Goal: Task Accomplishment & Management: Manage account settings

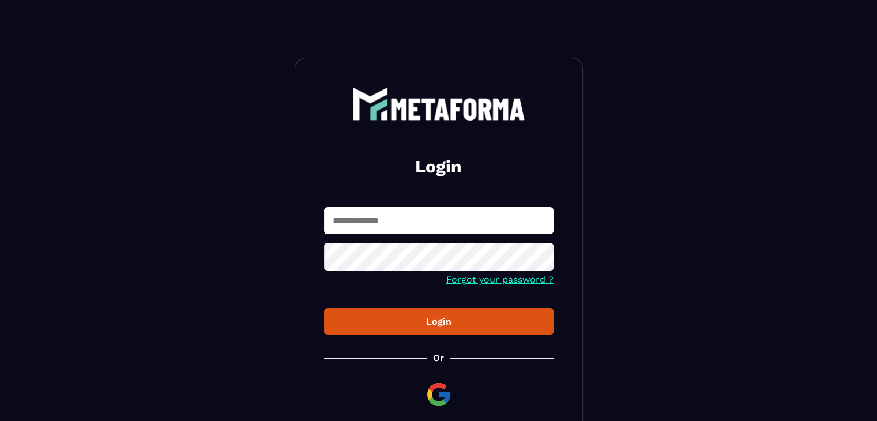
type input "**********"
click at [411, 318] on div "Login" at bounding box center [438, 321] width 211 height 11
